Goal: Check status: Check status

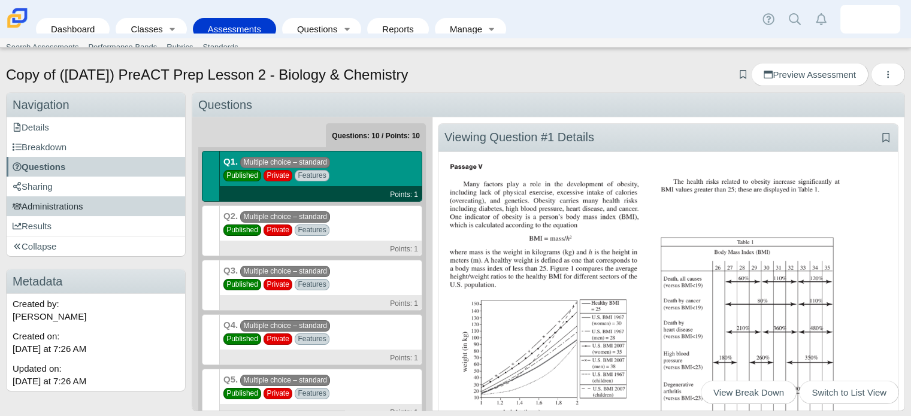
click at [53, 204] on span "Administrations" at bounding box center [48, 206] width 71 height 10
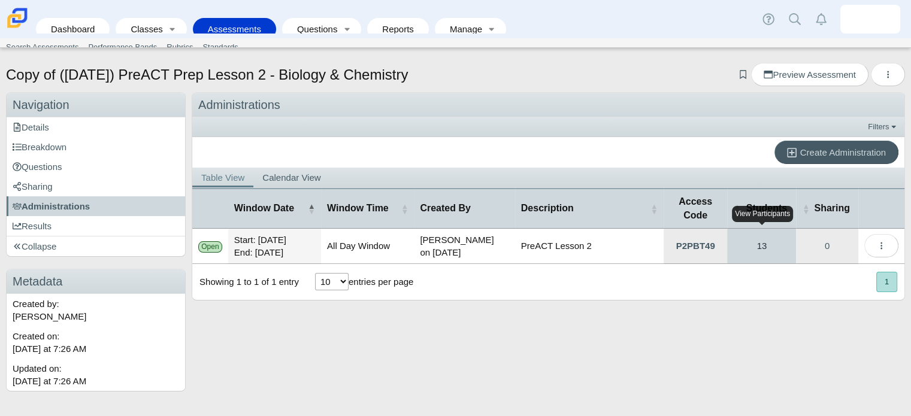
click at [762, 244] on link "13" at bounding box center [761, 246] width 69 height 35
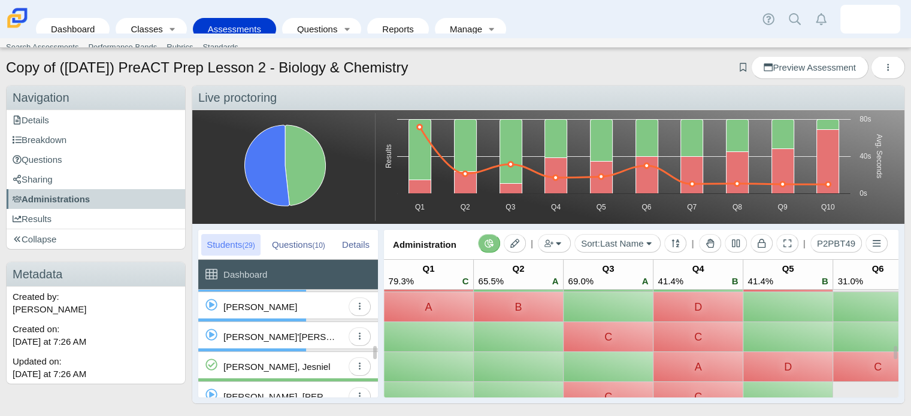
scroll to position [458, 0]
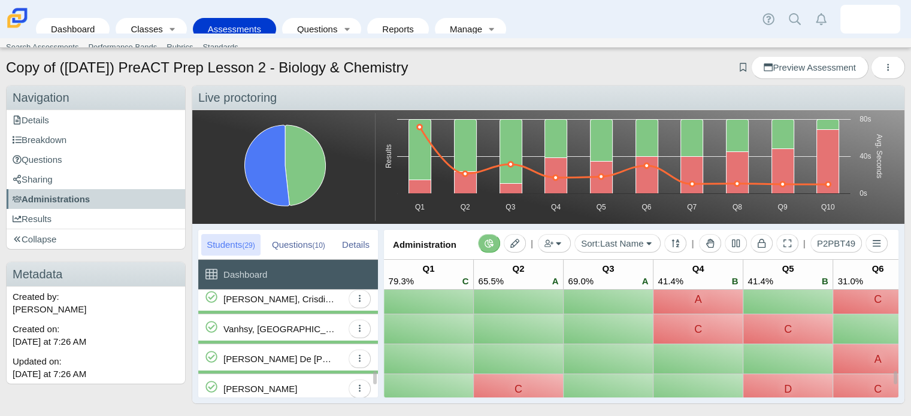
click at [289, 326] on div "Vanhsy, [GEOGRAPHIC_DATA]" at bounding box center [282, 328] width 119 height 29
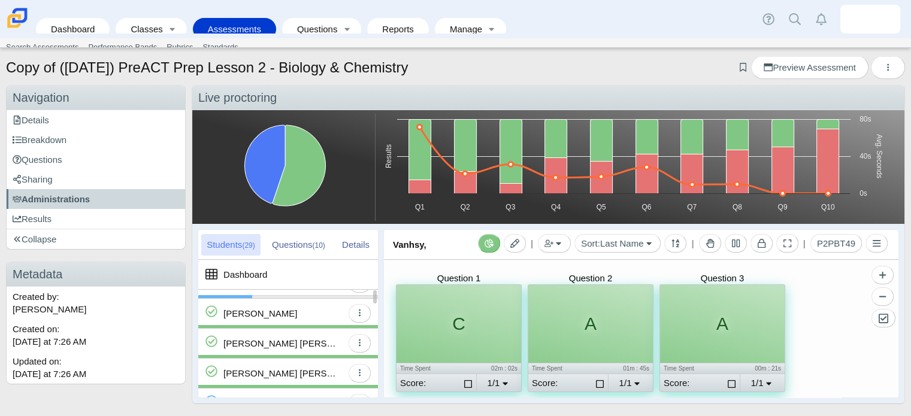
scroll to position [206, 0]
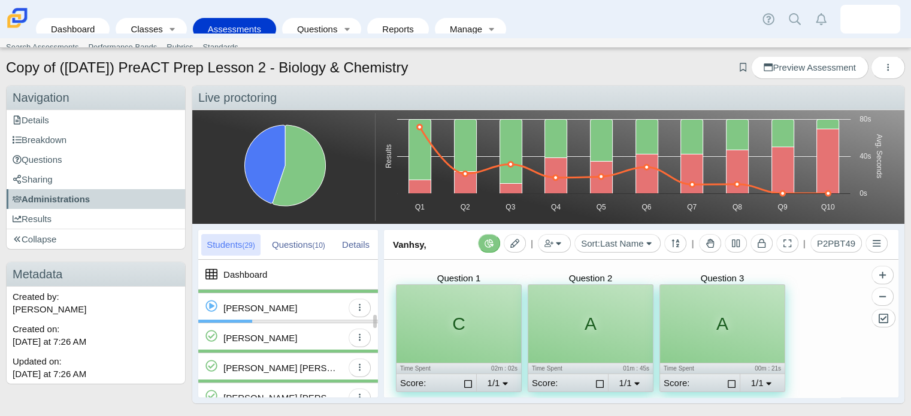
click at [266, 337] on div "[PERSON_NAME]" at bounding box center [260, 337] width 74 height 29
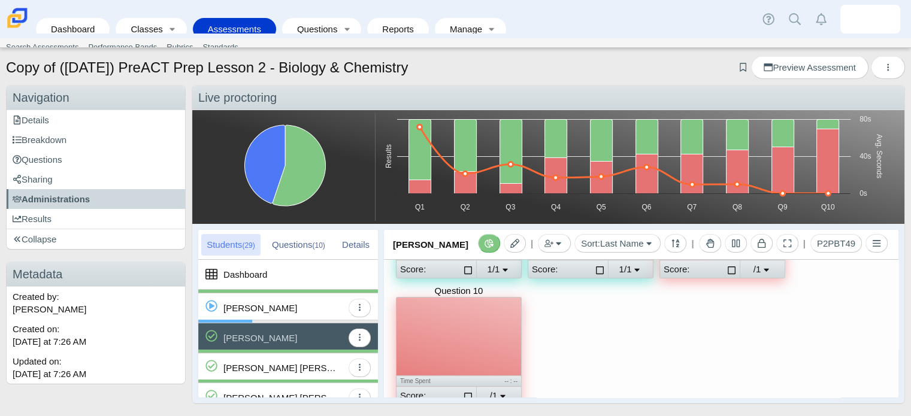
scroll to position [380, 0]
